Goal: Ask a question

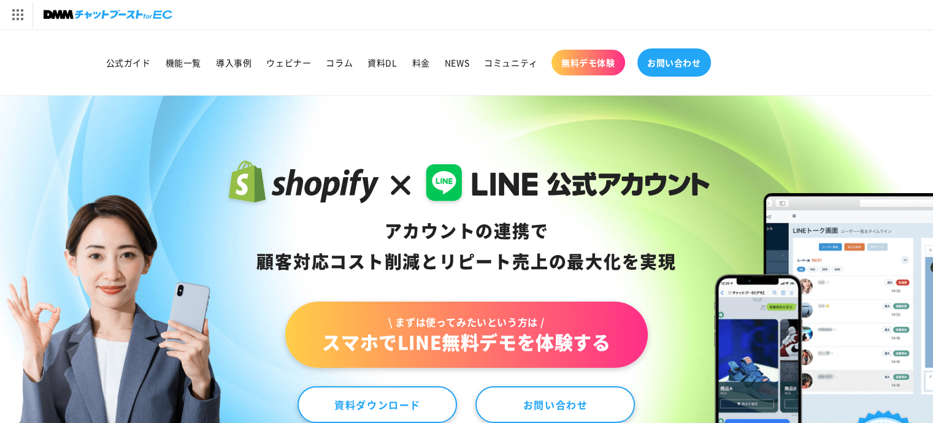
click at [667, 62] on span "お問い合わせ" at bounding box center [674, 62] width 54 height 11
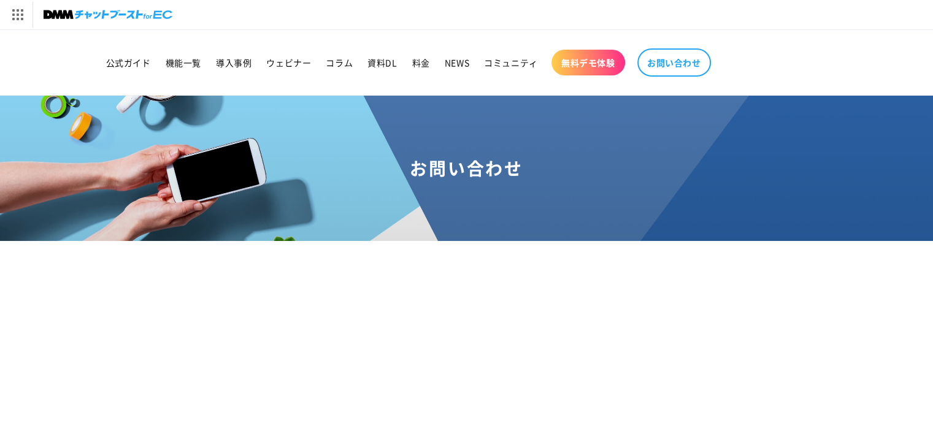
click at [471, 166] on h1 "お問い合わせ" at bounding box center [466, 168] width 903 height 22
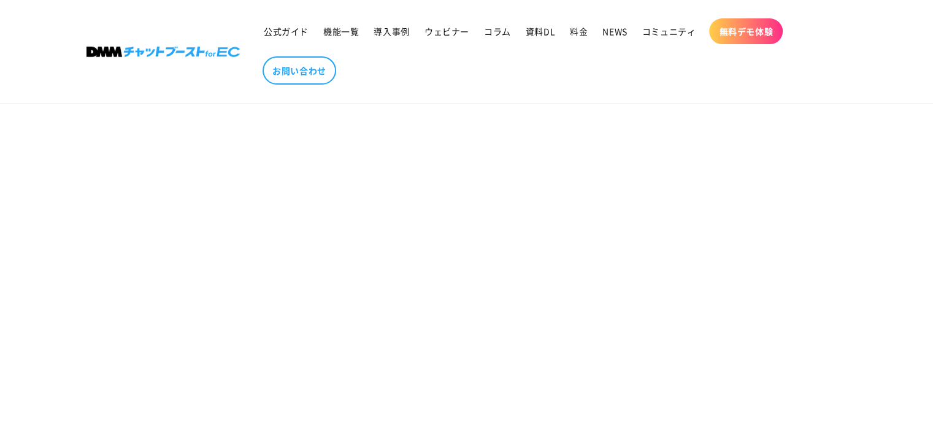
scroll to position [380, 0]
click at [790, 223] on section "お問い合わせ" at bounding box center [466, 220] width 933 height 935
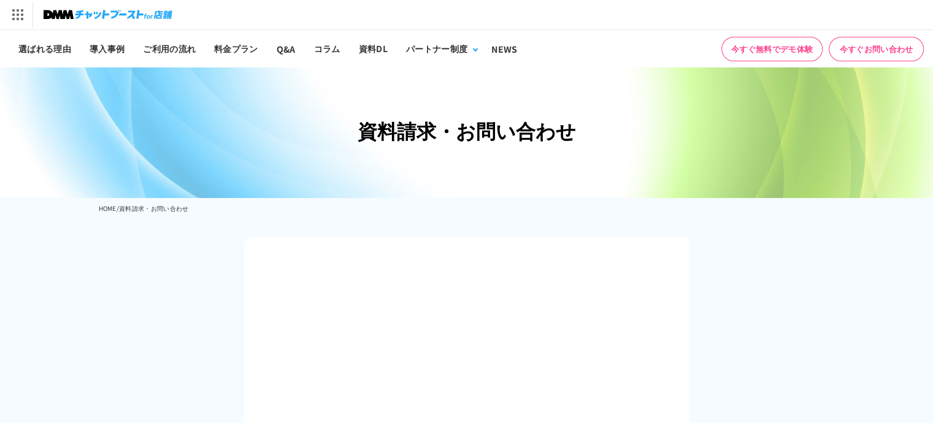
click at [902, 47] on link "今すぐお問い合わせ" at bounding box center [875, 49] width 95 height 25
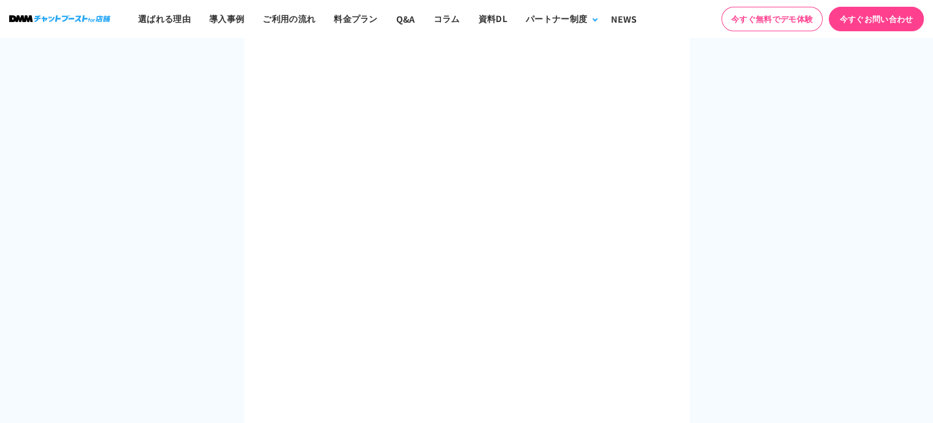
scroll to position [553, 0]
click at [678, 266] on div at bounding box center [466, 90] width 445 height 813
drag, startPoint x: 346, startPoint y: 34, endPoint x: 690, endPoint y: 151, distance: 362.6
click at [690, 151] on section at bounding box center [466, 100] width 933 height 868
click at [839, 21] on link "今すぐお問い合わせ" at bounding box center [875, 19] width 95 height 25
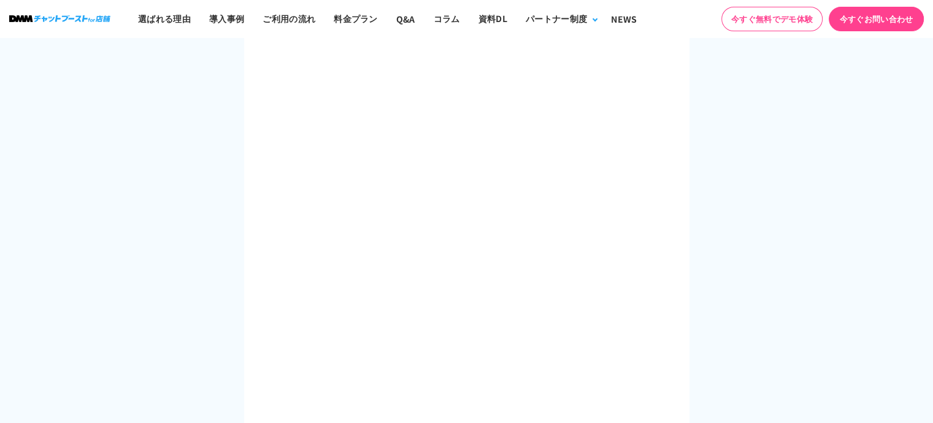
scroll to position [493, 0]
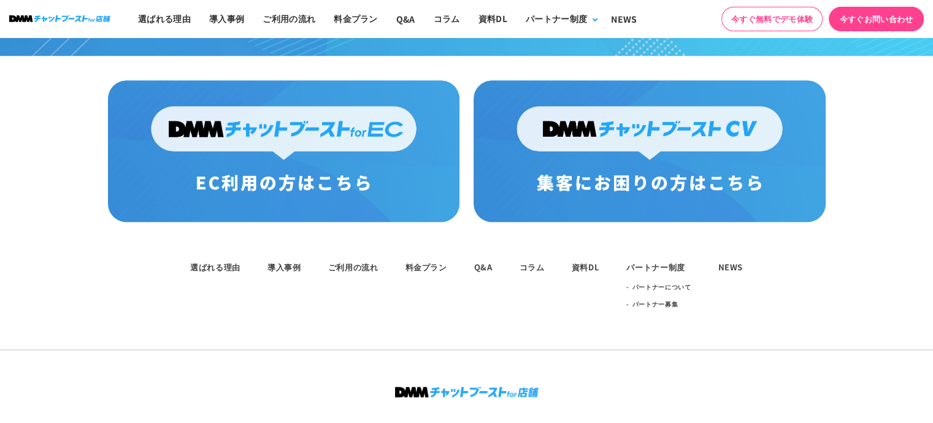
scroll to position [1296, 0]
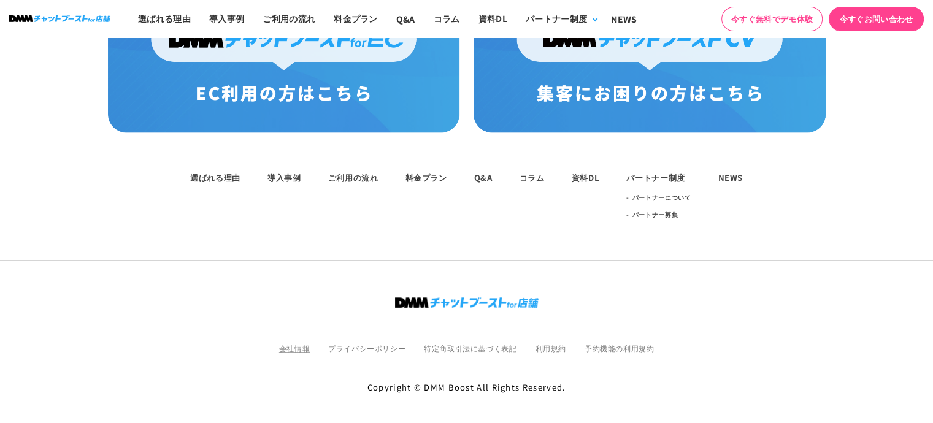
click at [294, 343] on link "会社情報" at bounding box center [294, 348] width 31 height 10
